Goal: Browse casually

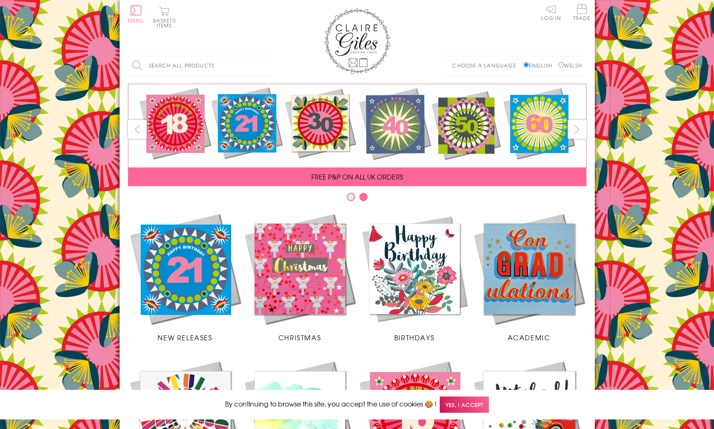
scroll to position [290, 0]
